Goal: Task Accomplishment & Management: Manage account settings

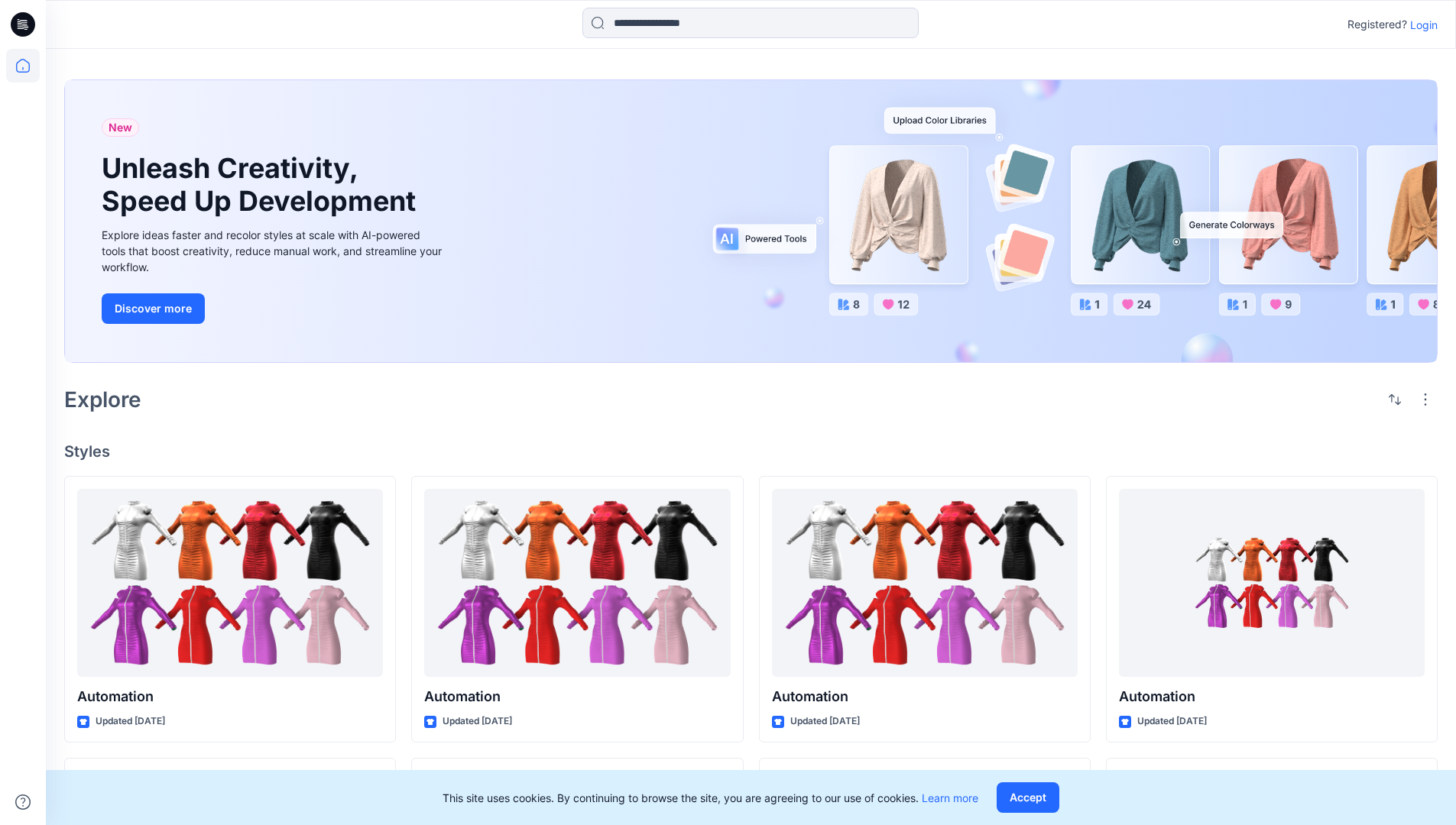
click at [1420, 25] on p "Login" at bounding box center [1424, 25] width 27 height 16
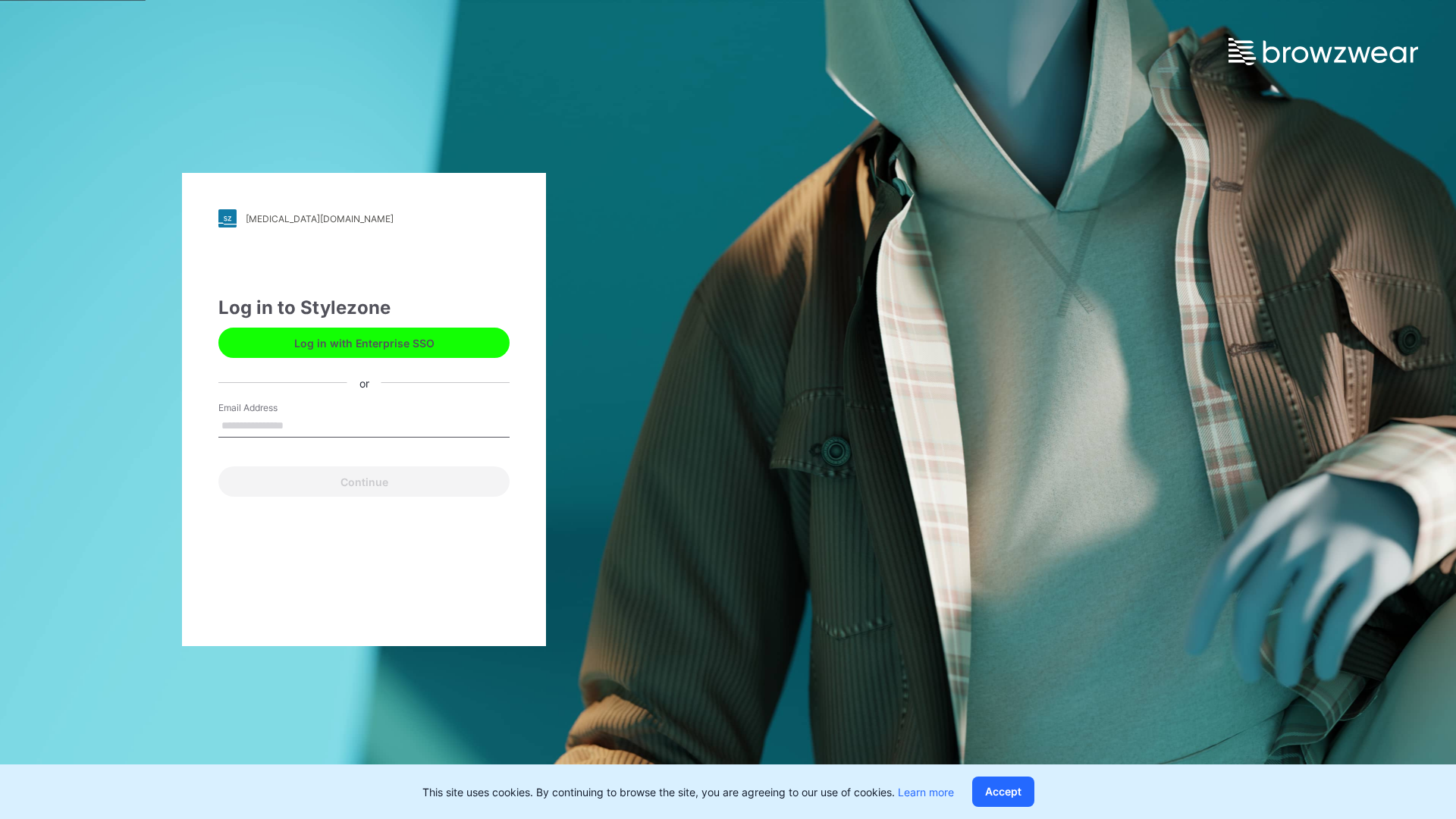
click at [299, 425] on input "Email Address" at bounding box center [364, 426] width 291 height 23
type input "**********"
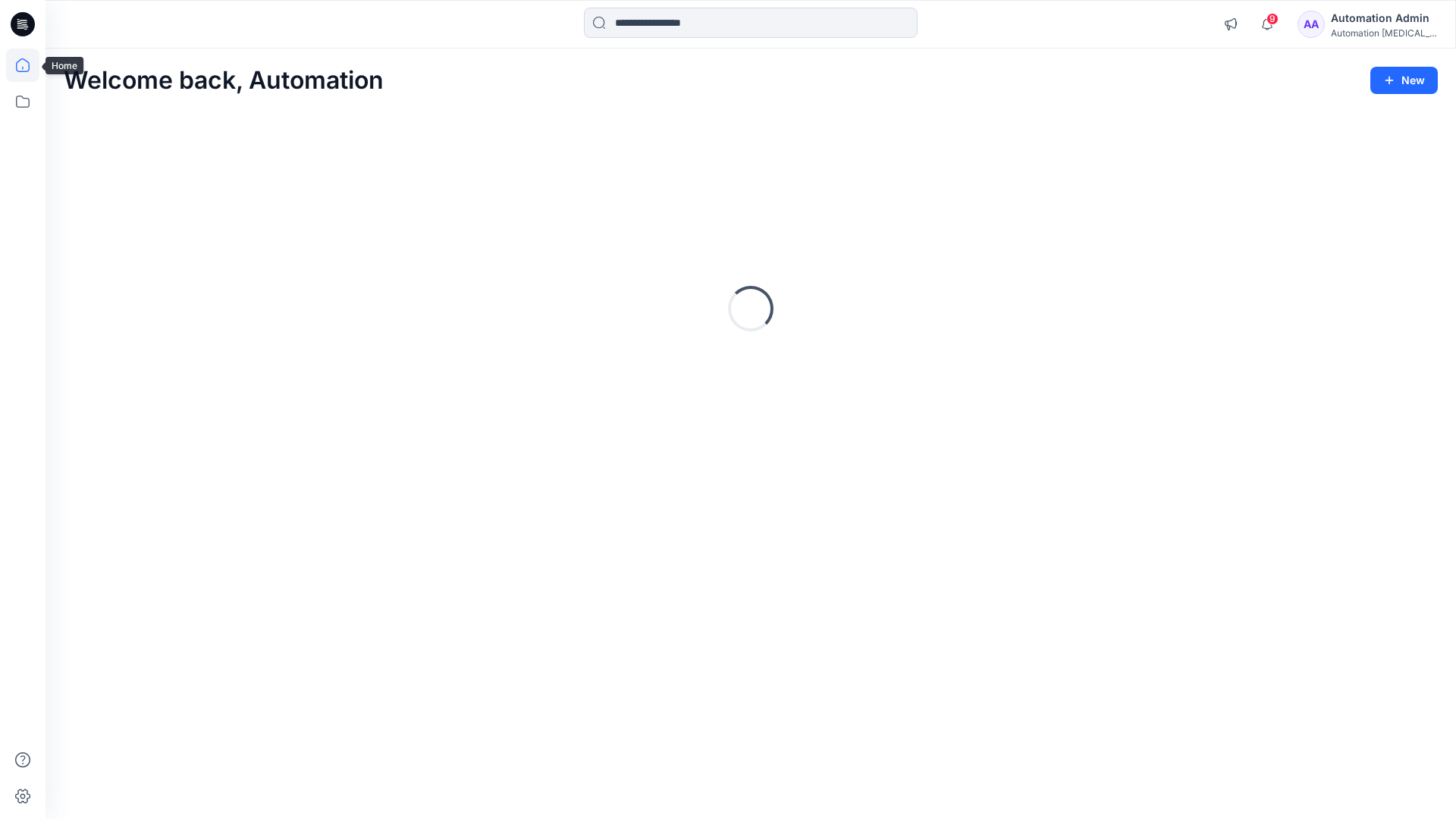
click at [29, 65] on icon at bounding box center [23, 65] width 14 height 14
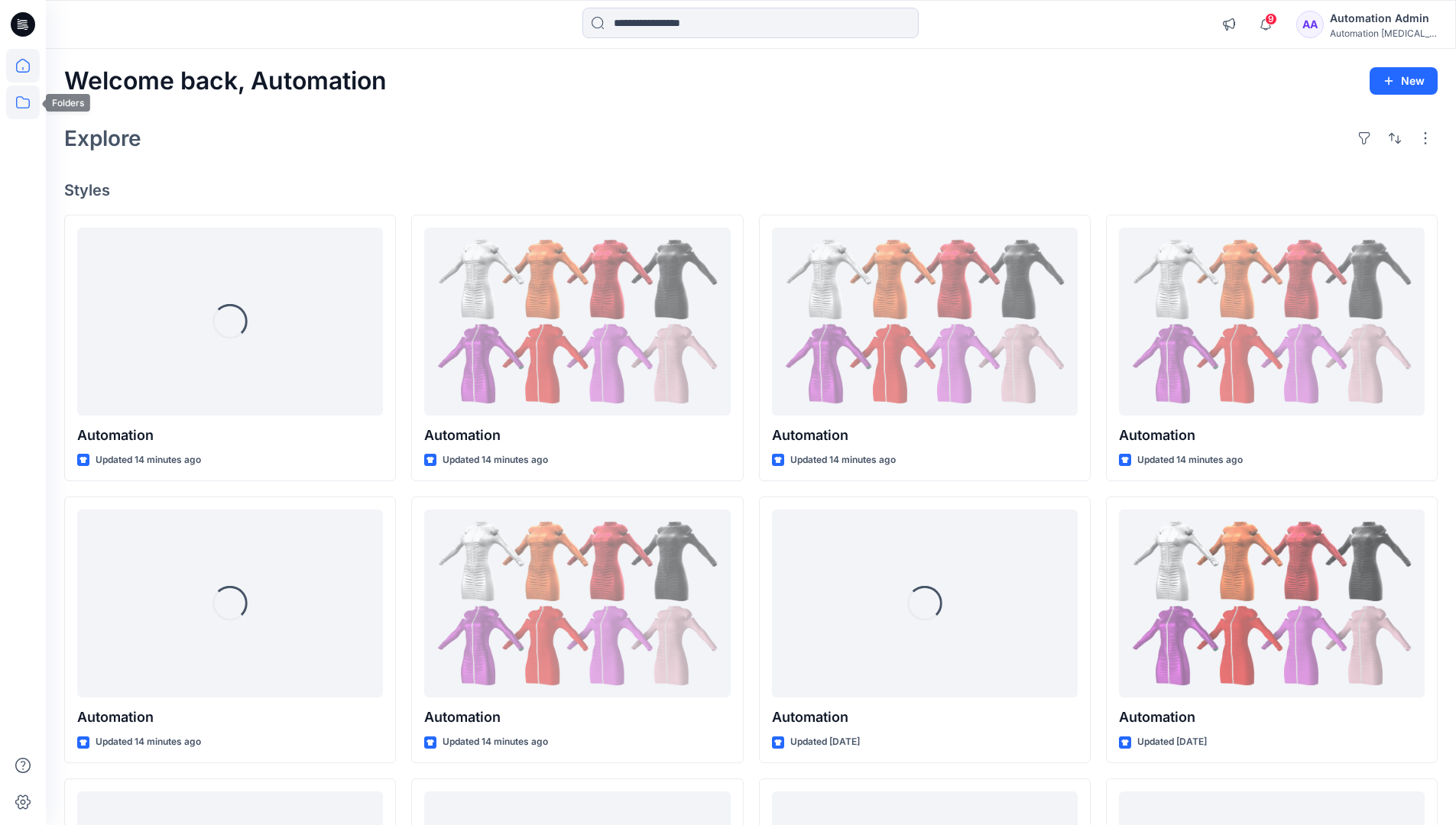
click at [26, 103] on icon at bounding box center [23, 102] width 34 height 34
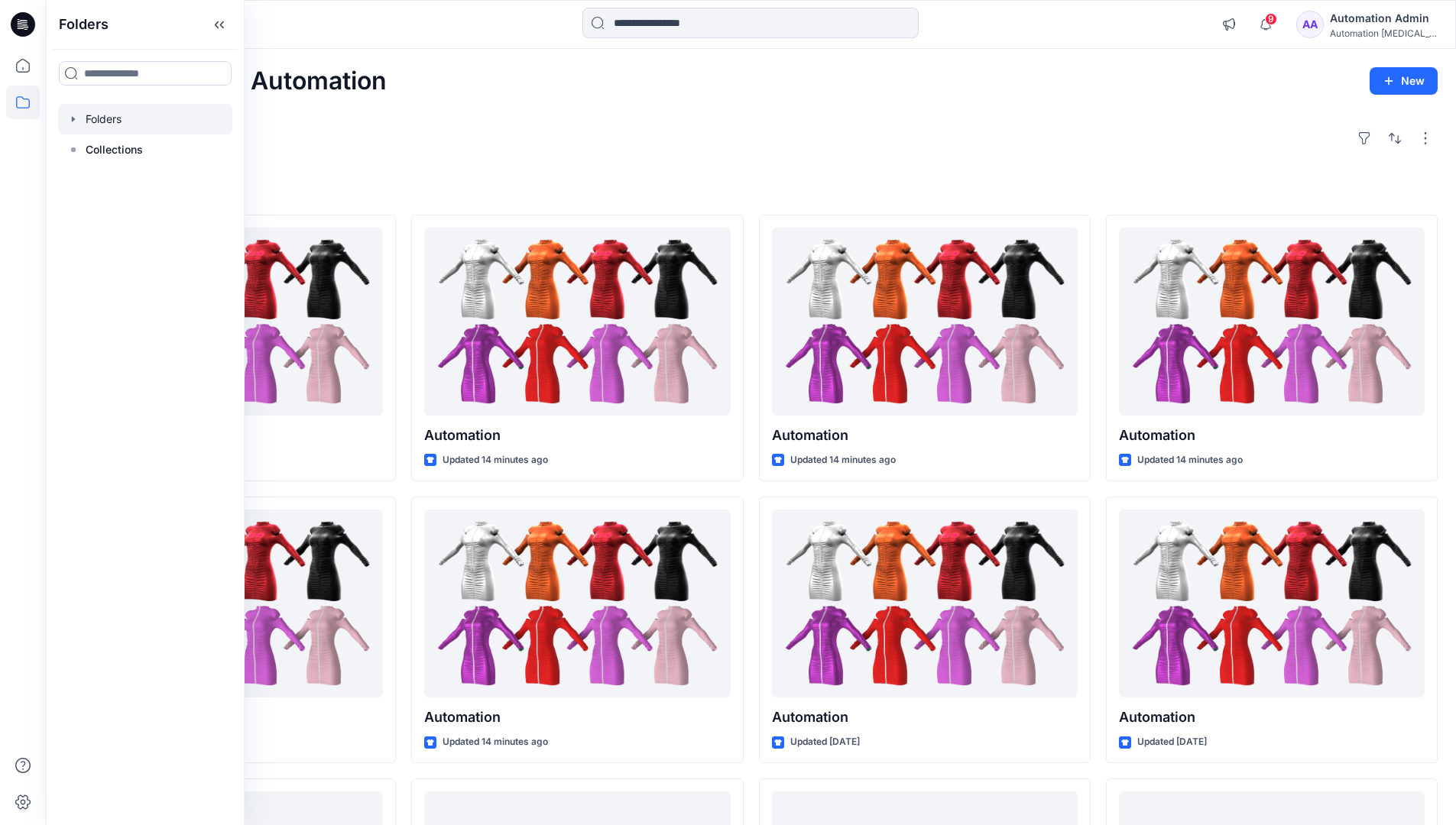
click at [97, 121] on div at bounding box center [145, 119] width 174 height 31
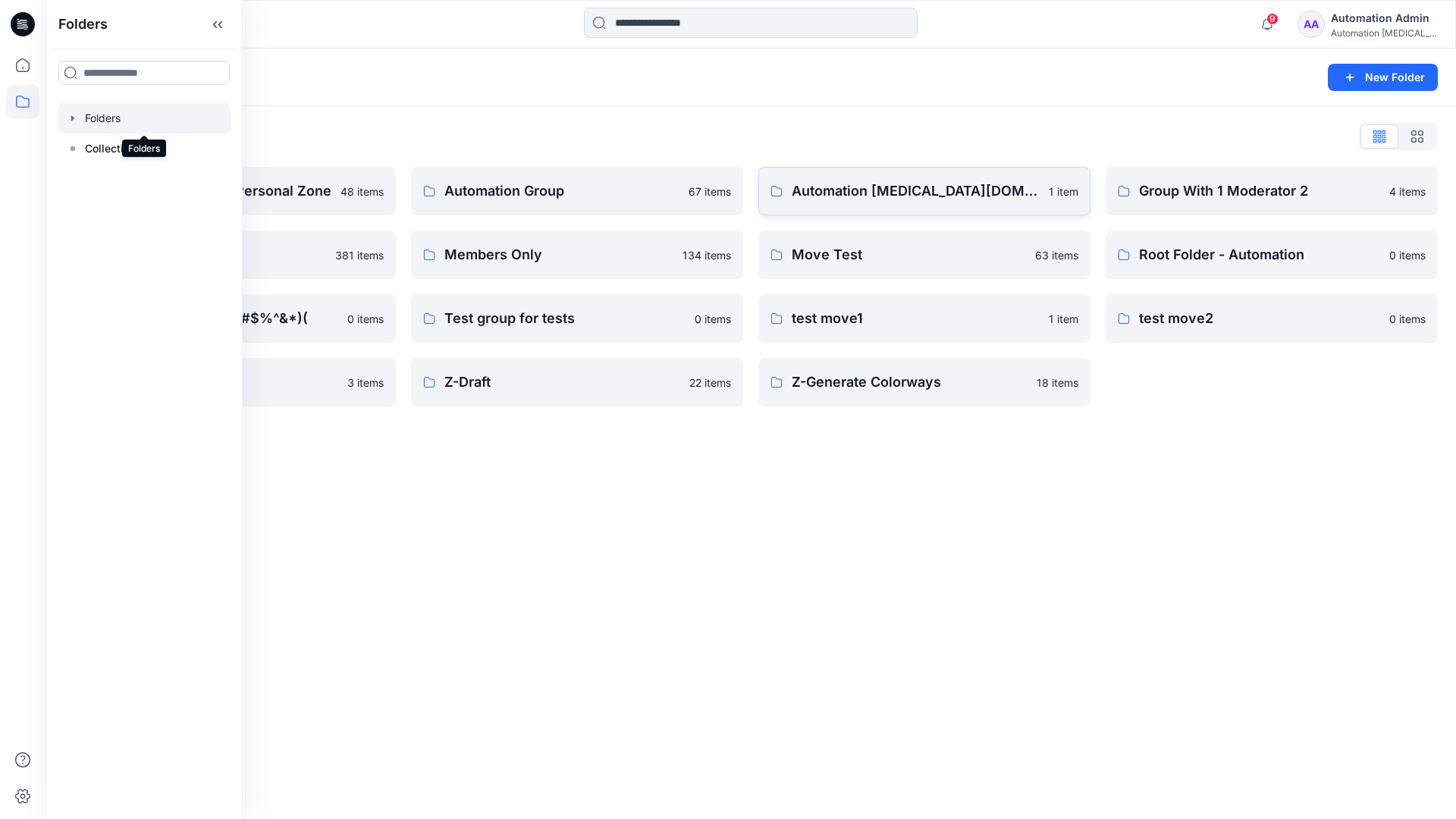
click at [886, 209] on link "Automation [MEDICAL_DATA][DOMAIN_NAME] 1 item" at bounding box center [925, 192] width 333 height 49
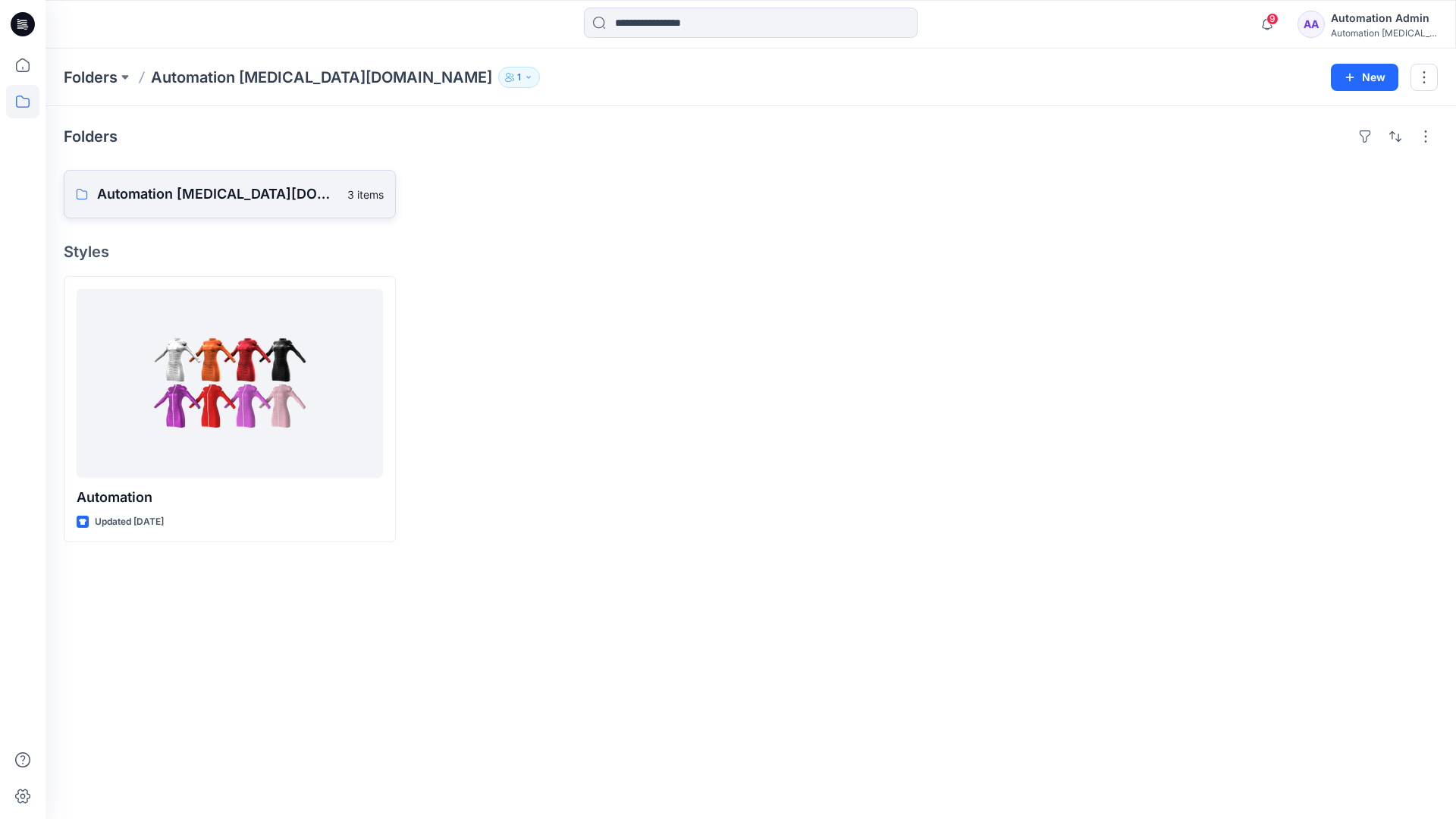
click at [204, 202] on p "Automation [MEDICAL_DATA][DOMAIN_NAME] Board" at bounding box center [217, 193] width 241 height 21
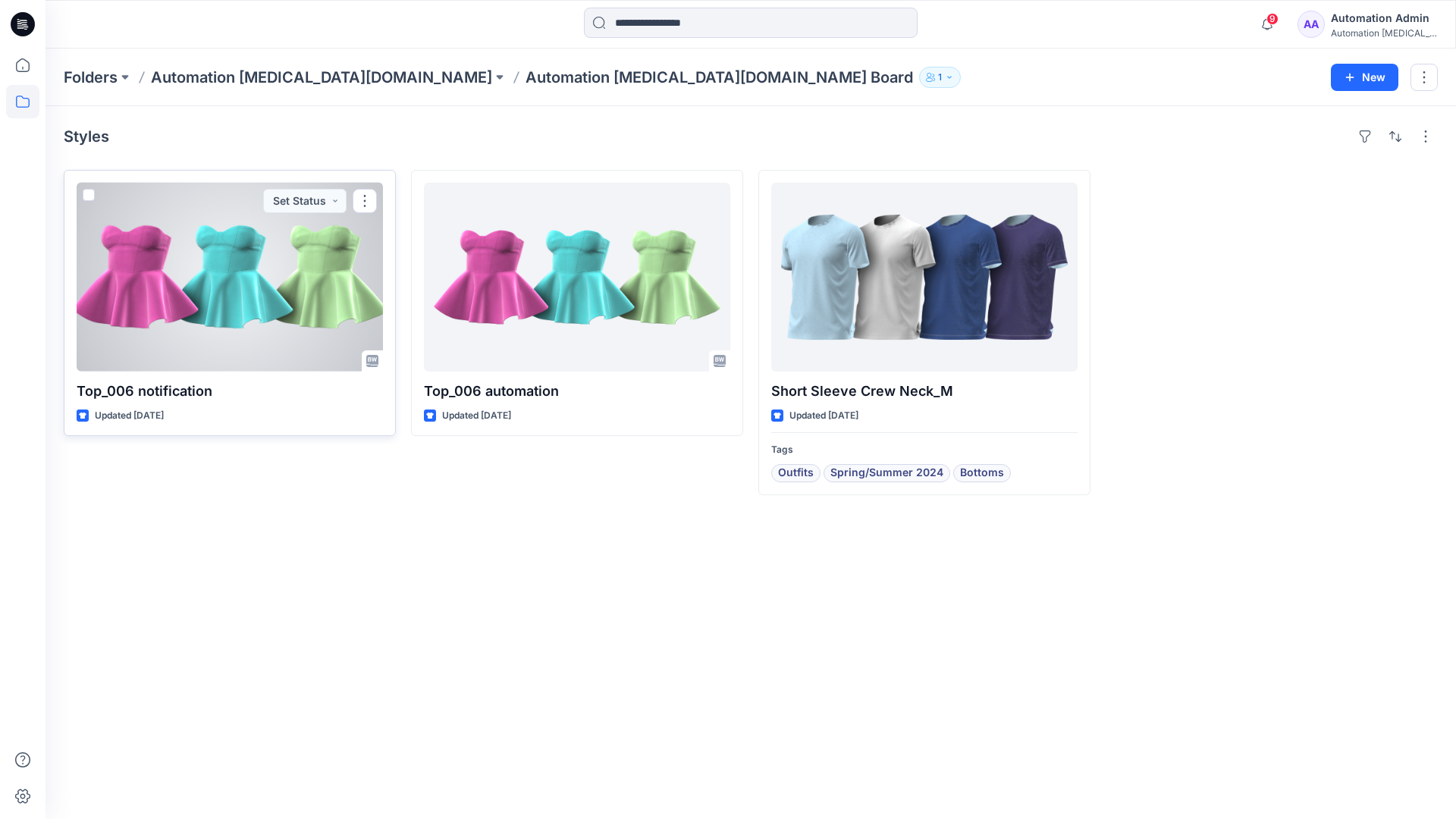
click at [93, 197] on span at bounding box center [88, 194] width 12 height 12
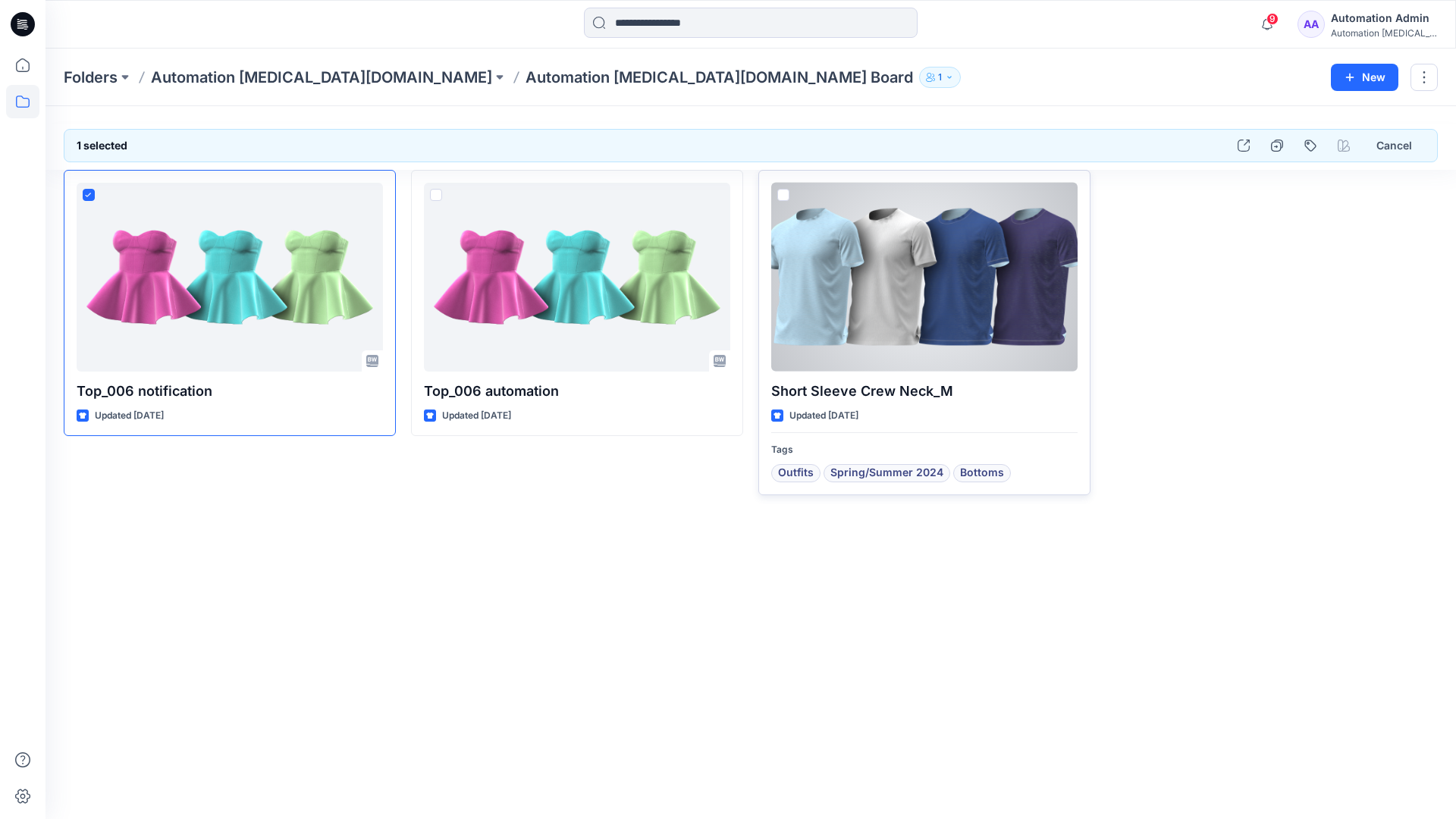
click at [785, 193] on span at bounding box center [783, 194] width 12 height 12
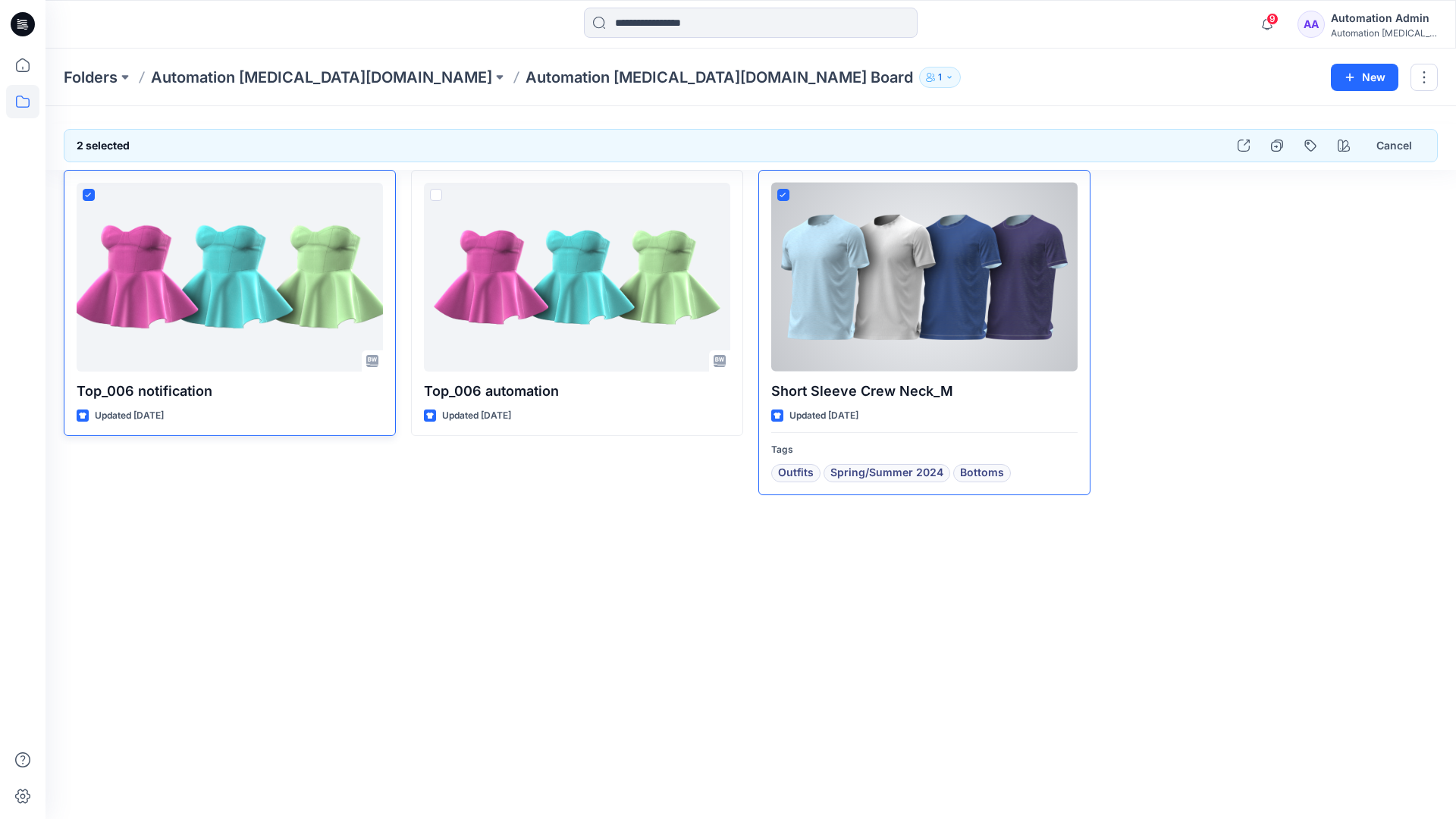
click at [91, 195] on icon at bounding box center [89, 195] width 7 height 5
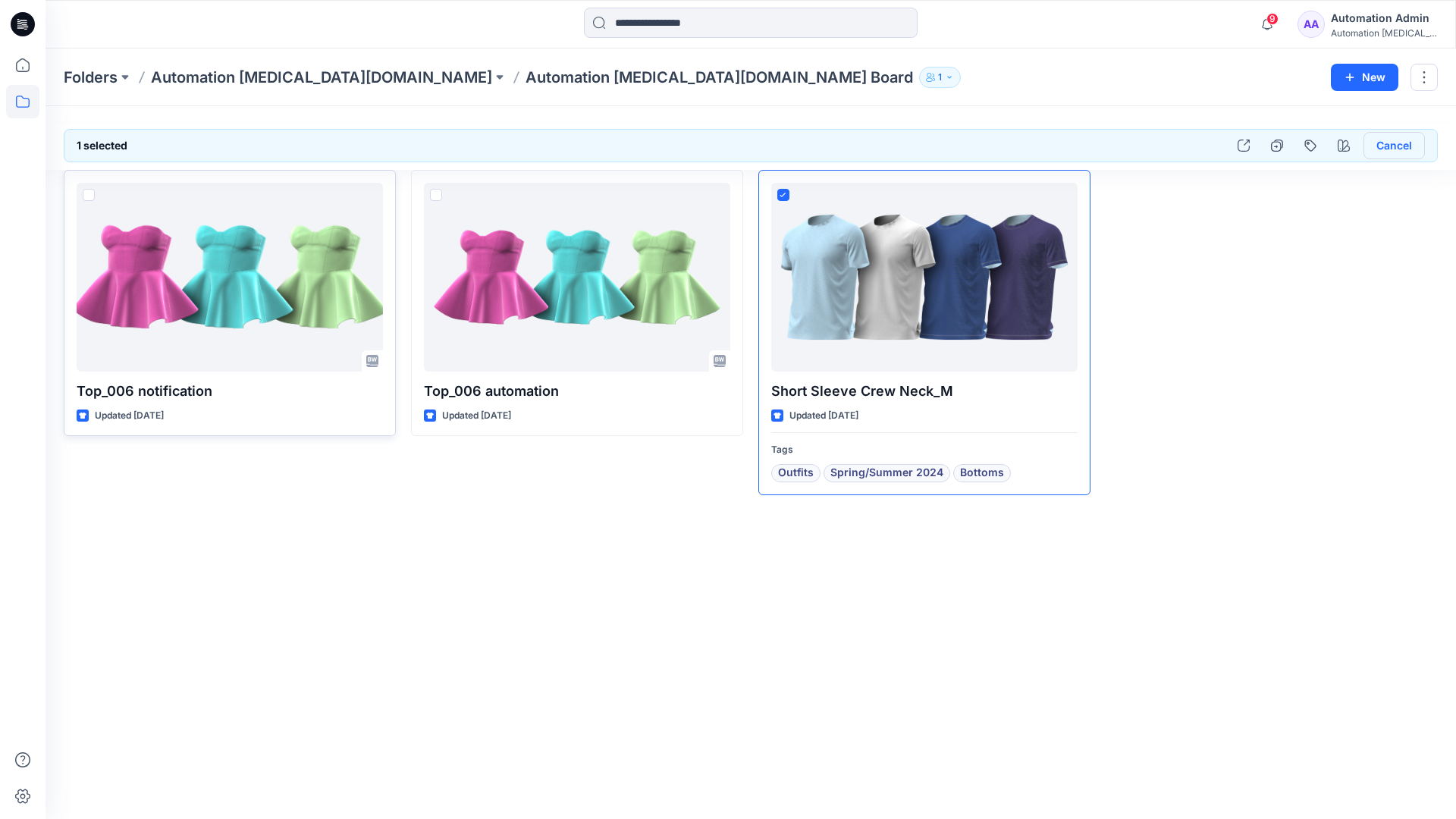
click at [1388, 147] on button "Cancel" at bounding box center [1395, 146] width 61 height 27
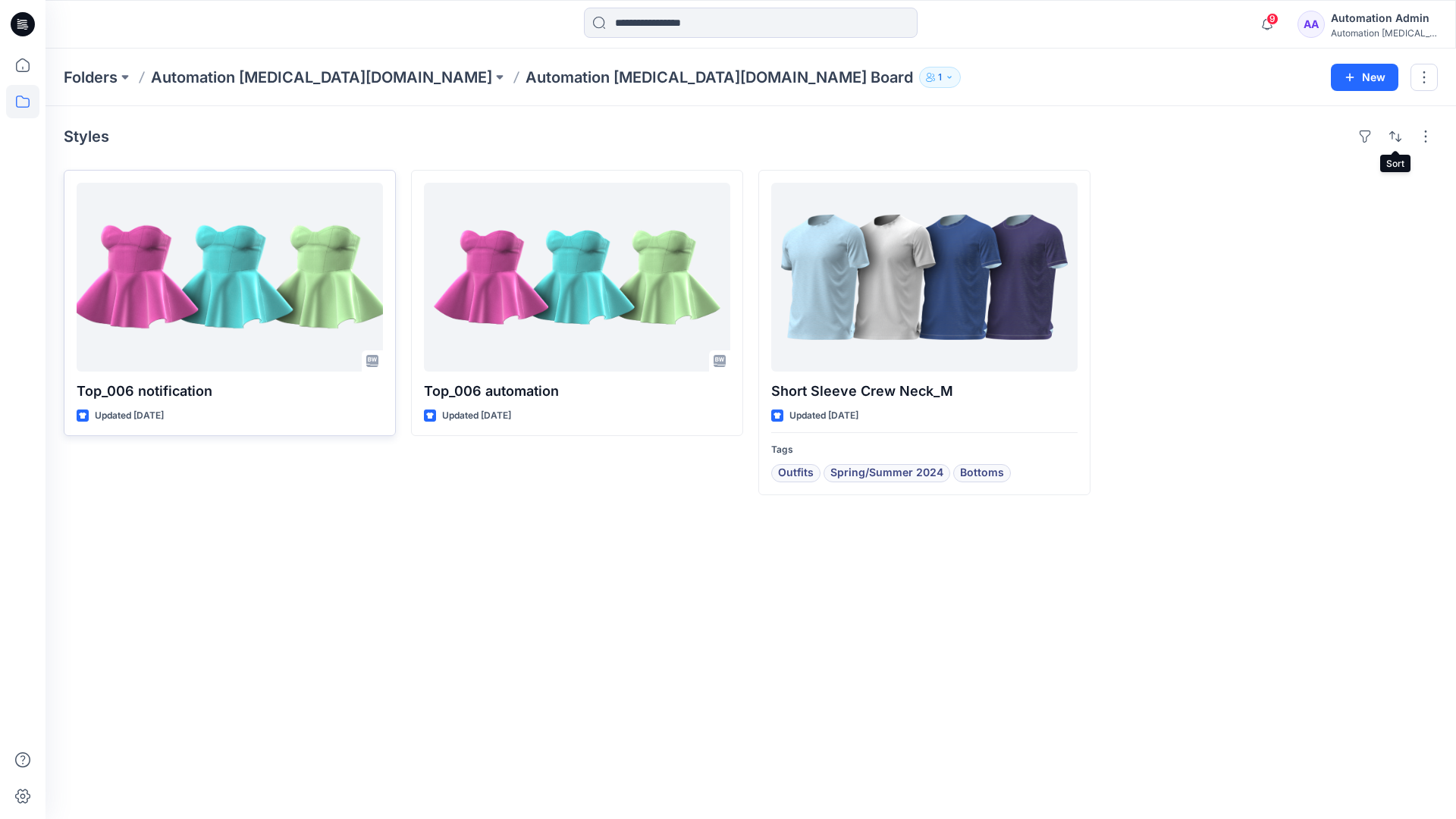
click at [1371, 28] on div "Automation [MEDICAL_DATA]..." at bounding box center [1384, 33] width 106 height 12
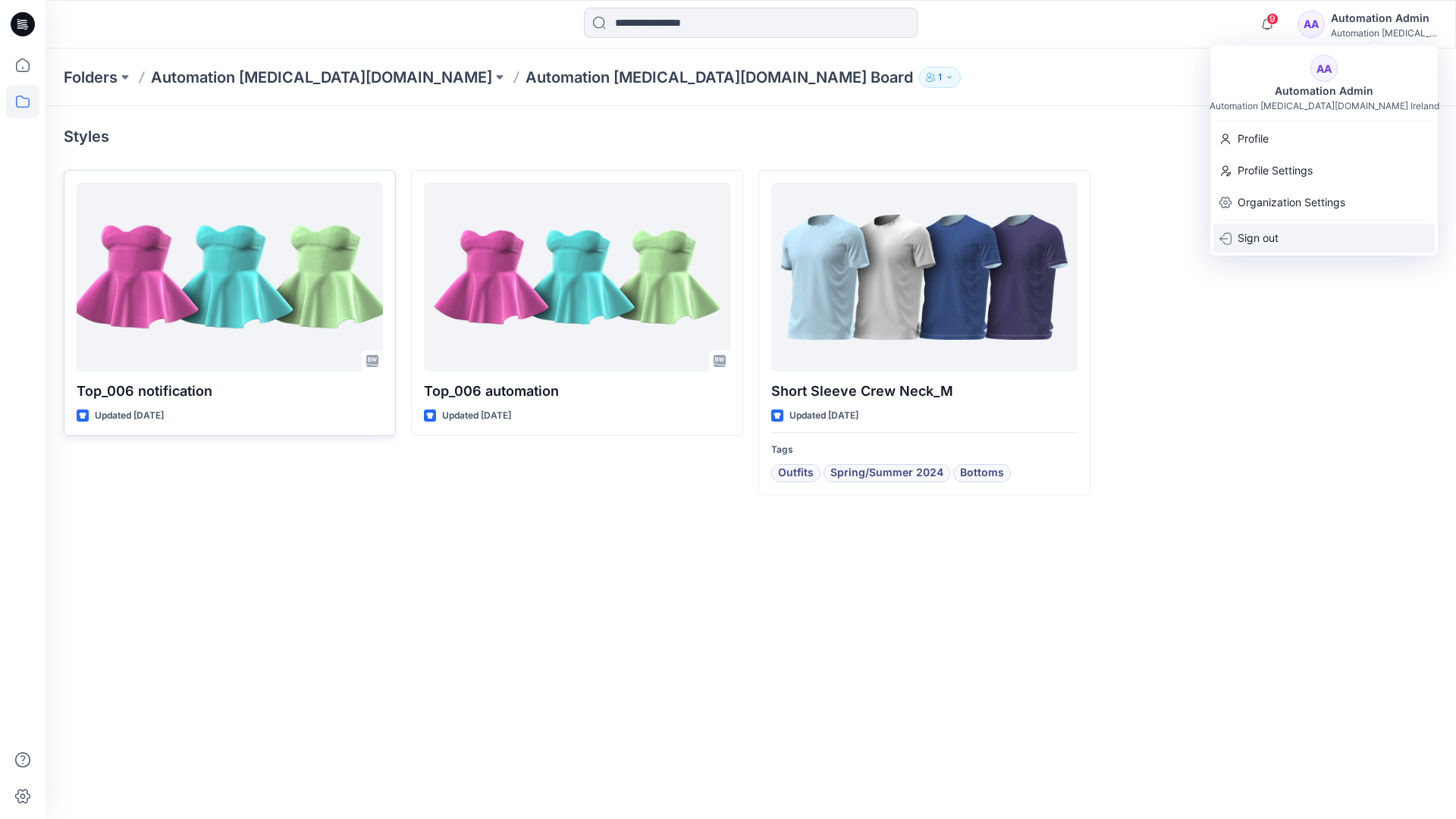
click at [1270, 237] on p "Sign out" at bounding box center [1257, 239] width 41 height 29
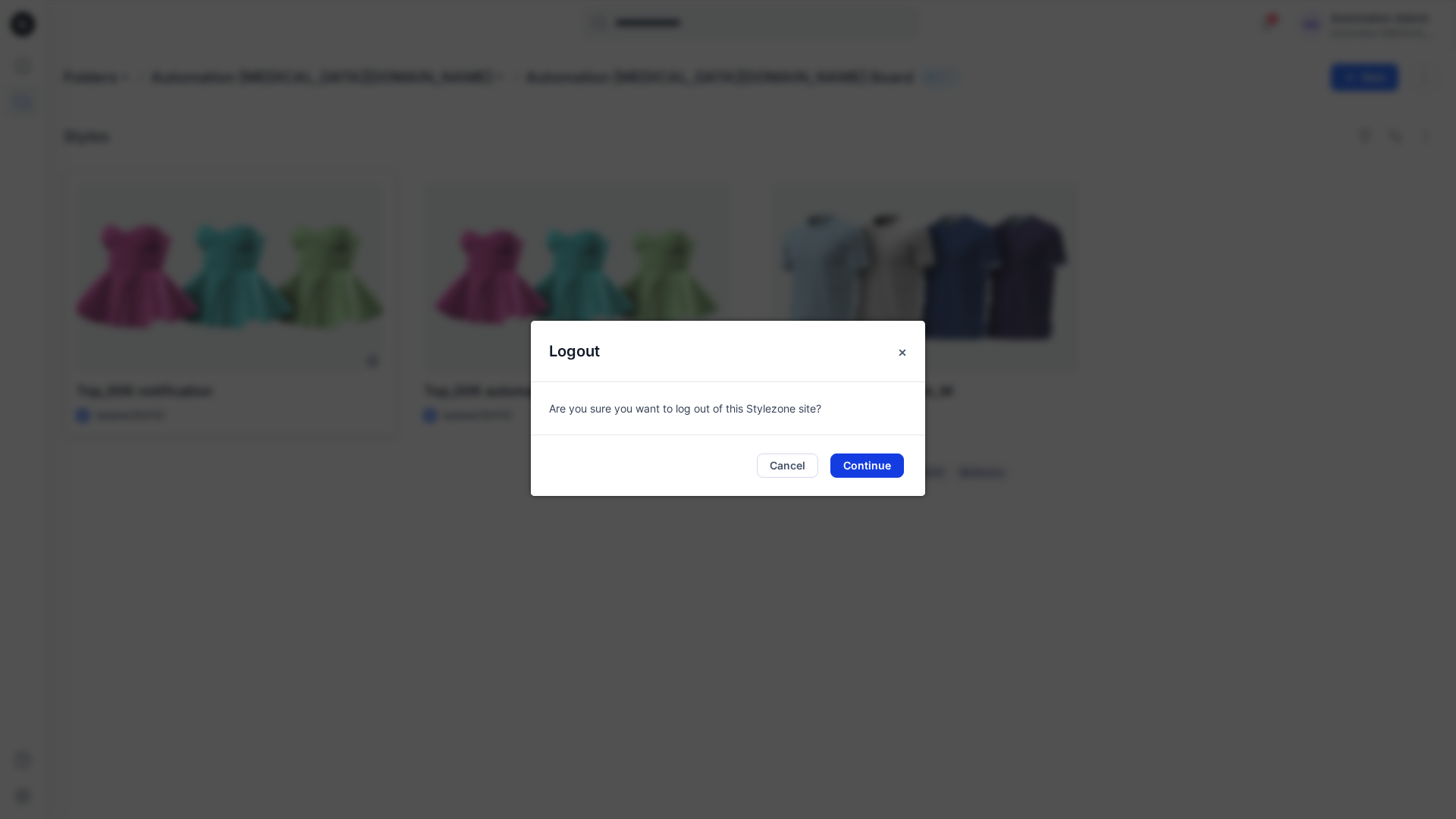
click at [888, 460] on button "Continue" at bounding box center [867, 466] width 73 height 24
